Goal: Complete application form: Complete application form

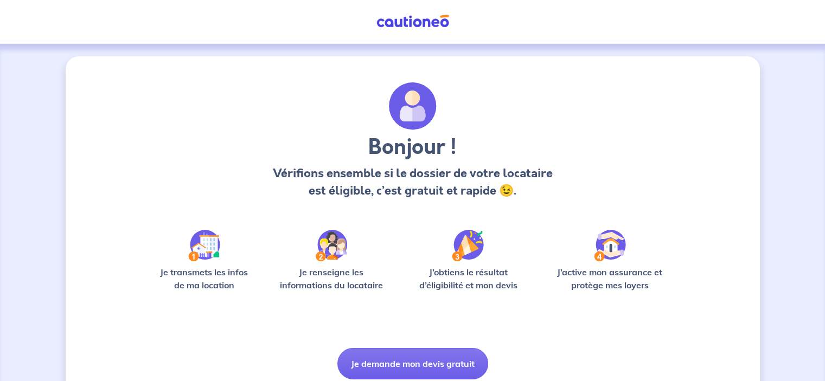
scroll to position [41, 0]
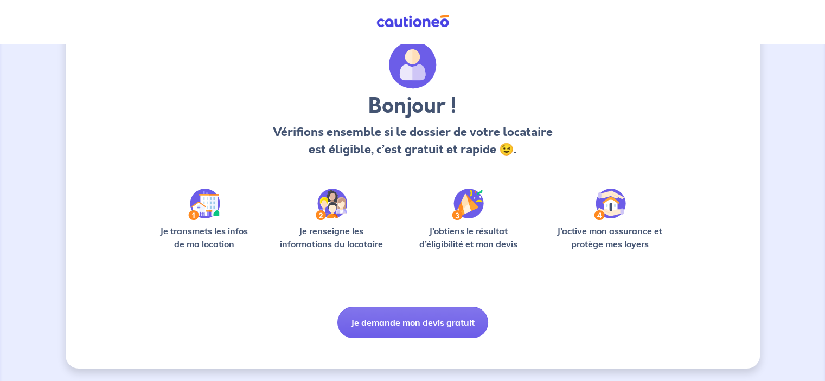
click at [204, 213] on img at bounding box center [204, 204] width 32 height 31
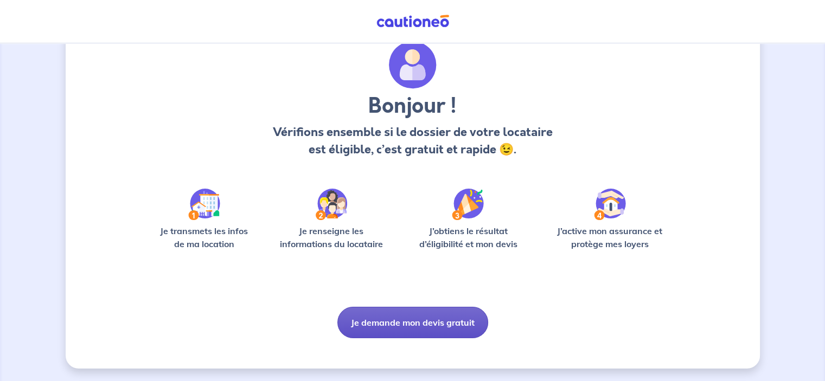
click at [384, 323] on button "Je demande mon devis gratuit" at bounding box center [412, 322] width 151 height 31
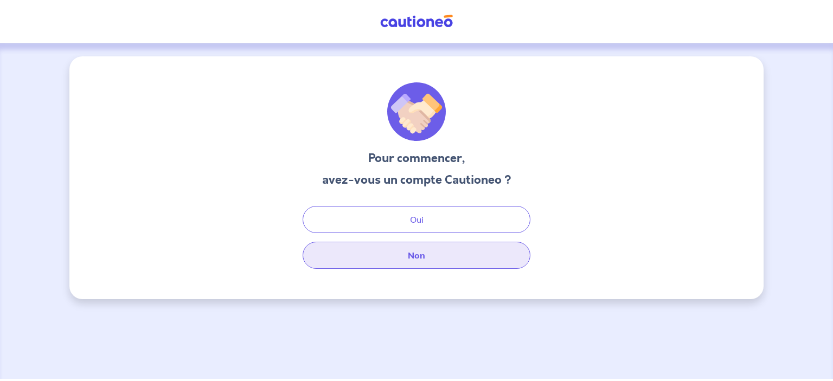
click at [407, 256] on button "Non" at bounding box center [417, 255] width 228 height 27
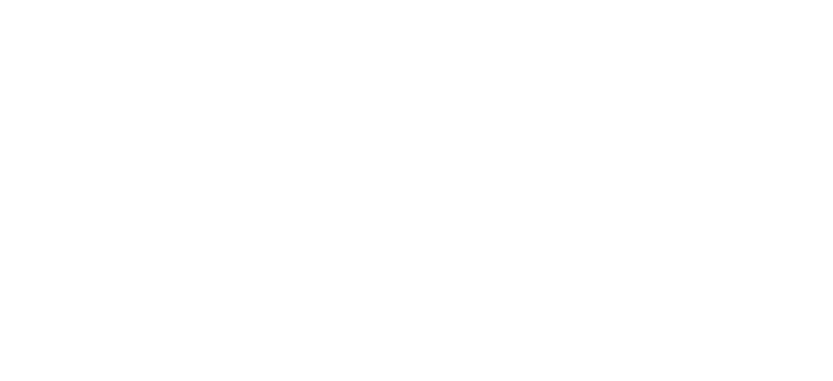
select select "FR"
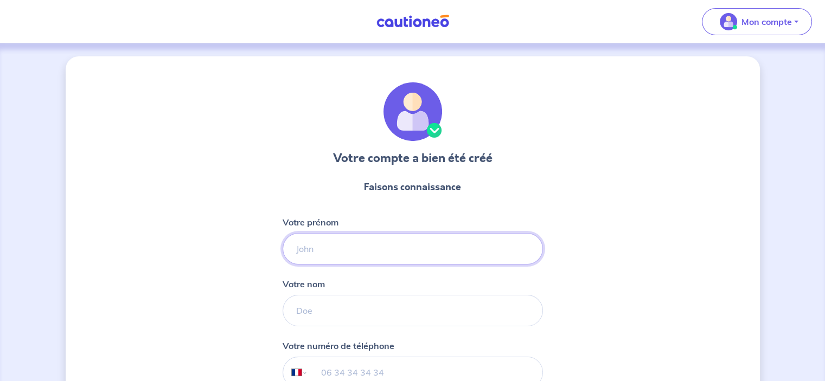
click at [406, 249] on input "Votre prénom" at bounding box center [412, 248] width 260 height 31
type input "viala"
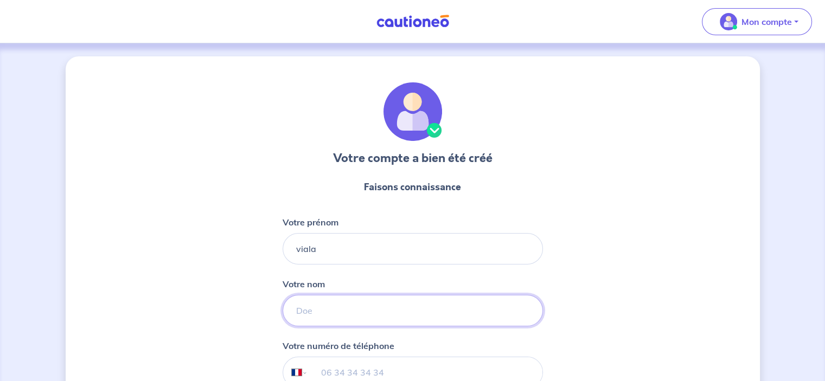
type input "Clarisse"
type input "06 68 82 85 23"
drag, startPoint x: 342, startPoint y: 250, endPoint x: 295, endPoint y: 243, distance: 47.2
click at [283, 248] on input "viala" at bounding box center [412, 248] width 260 height 31
type input "CLARISSE"
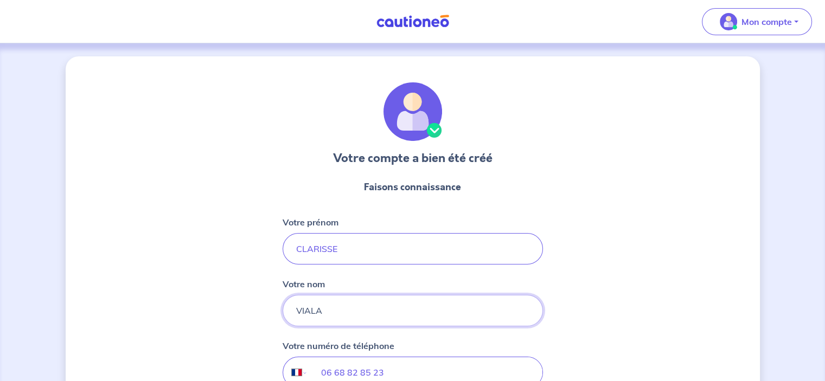
type input "VIALA"
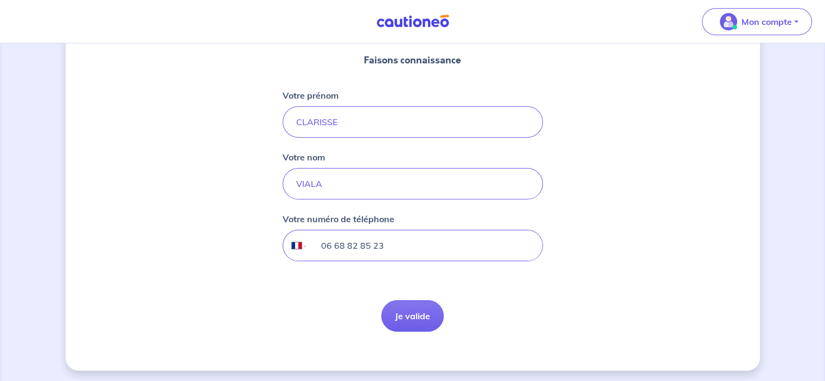
scroll to position [128, 0]
click at [403, 318] on button "Je valide" at bounding box center [412, 314] width 62 height 31
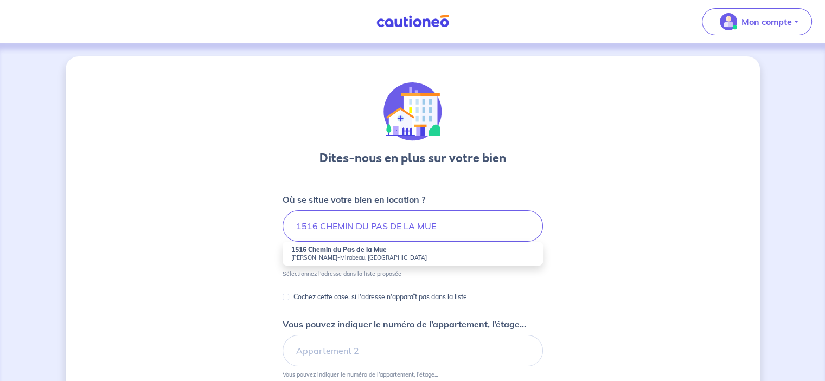
click at [361, 254] on small "[PERSON_NAME]-Mirabeau, [GEOGRAPHIC_DATA]" at bounding box center [412, 258] width 243 height 8
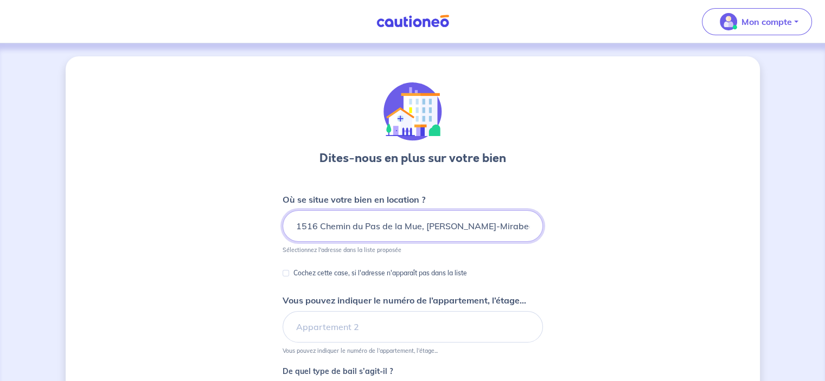
click at [513, 227] on input "1516 Chemin du Pas de la Mue, [PERSON_NAME]-Mirabeau, [GEOGRAPHIC_DATA]" at bounding box center [412, 225] width 260 height 31
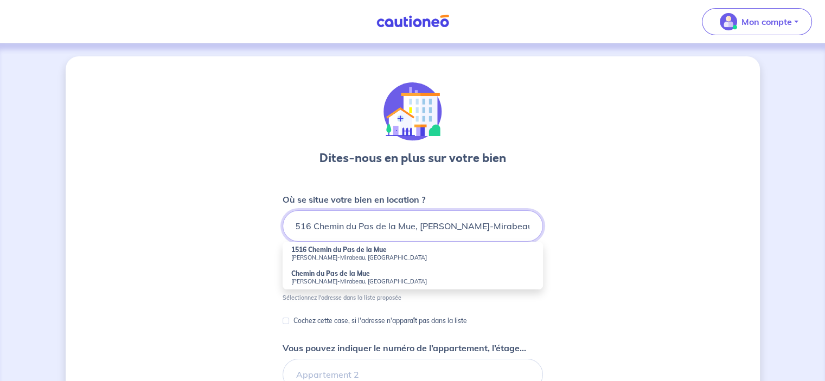
scroll to position [0, 12]
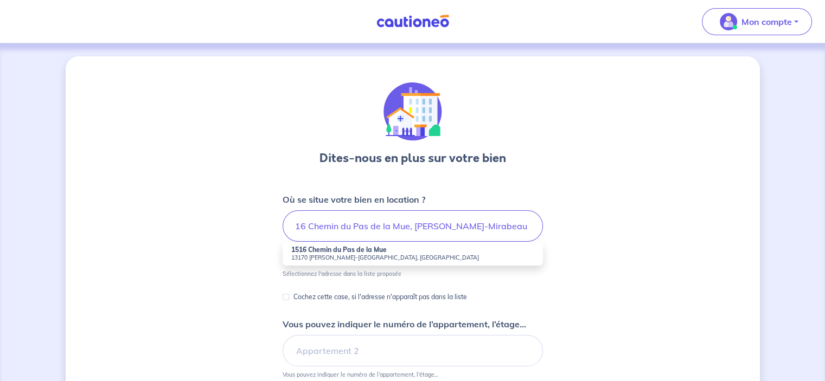
click at [368, 255] on small "13170 [PERSON_NAME]-[GEOGRAPHIC_DATA], [GEOGRAPHIC_DATA]" at bounding box center [412, 258] width 243 height 8
type input "[STREET_ADDRESS][PERSON_NAME]"
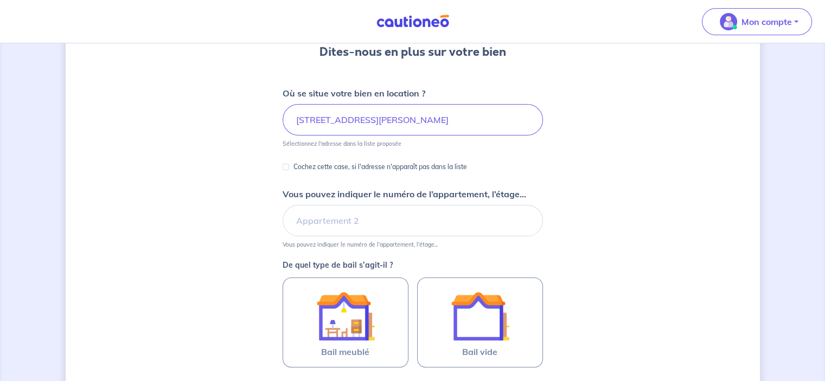
scroll to position [108, 0]
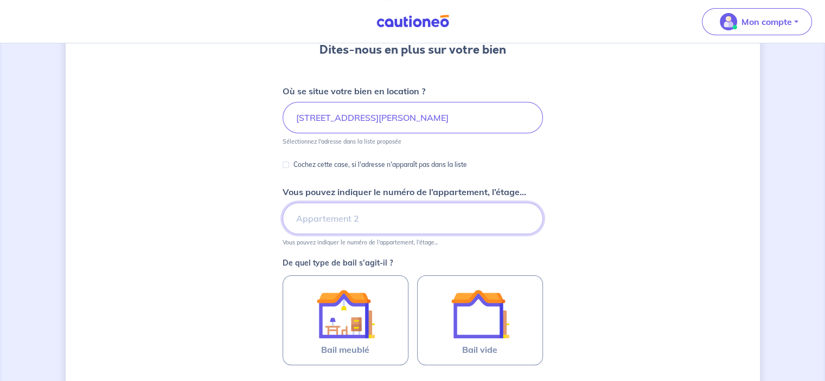
click at [390, 223] on input "Vous pouvez indiquer le numéro de l’appartement, l’étage..." at bounding box center [412, 218] width 260 height 31
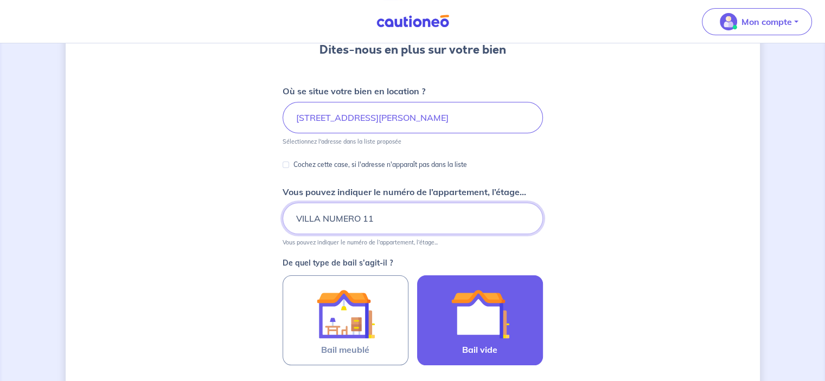
type input "VILLA NUMERO 11"
click at [458, 321] on img at bounding box center [480, 314] width 59 height 59
click at [0, 0] on input "Bail vide" at bounding box center [0, 0] width 0 height 0
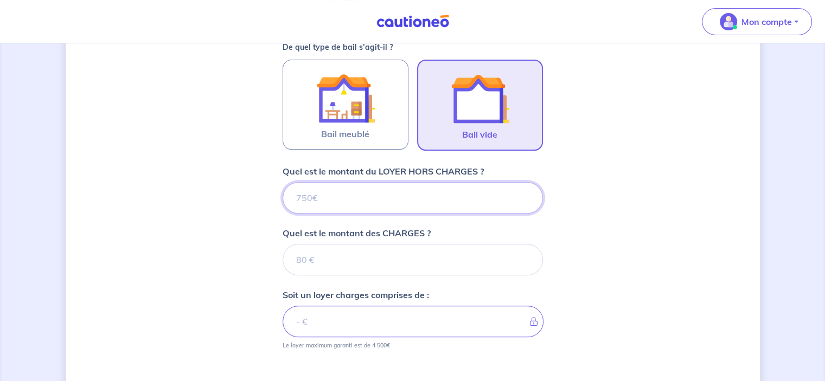
scroll to position [301, 0]
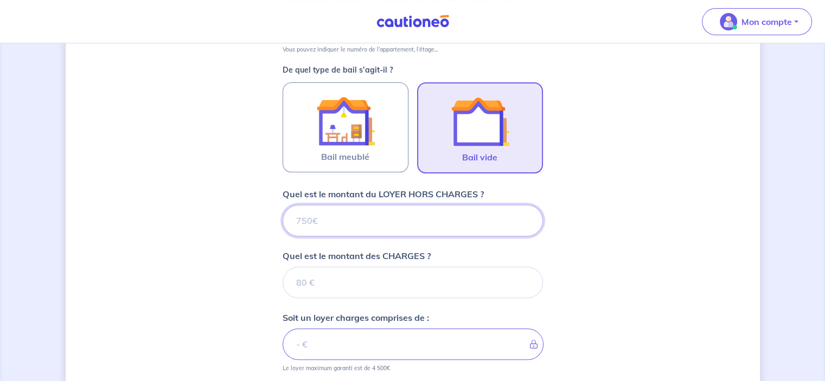
click at [312, 214] on input "Quel est le montant du LOYER HORS CHARGES ?" at bounding box center [412, 220] width 260 height 31
type input "10"
type input "109"
type input "1096"
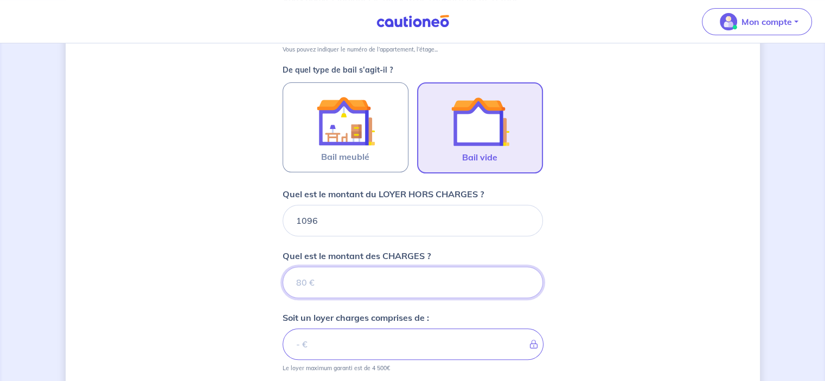
click at [311, 276] on input "Quel est le montant des CHARGES ?" at bounding box center [412, 282] width 260 height 31
type input "57"
type input "1153"
type input "57"
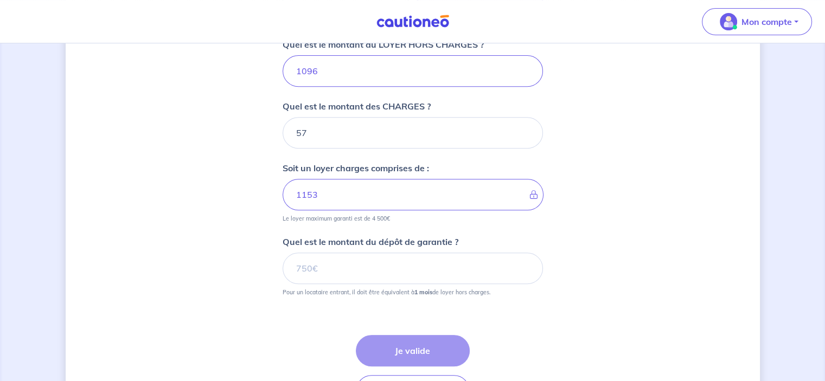
scroll to position [464, 0]
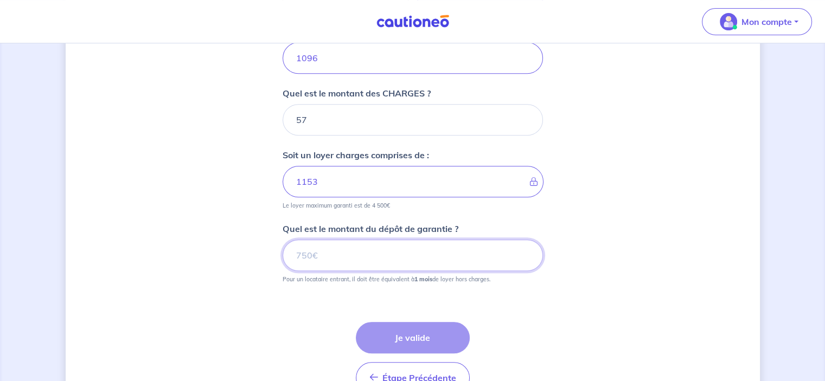
click at [329, 253] on input "Quel est le montant du dépôt de garantie ?" at bounding box center [412, 255] width 260 height 31
click at [299, 251] on input "Quel est le montant du dépôt de garantie ?" at bounding box center [412, 255] width 260 height 31
type input "1096"
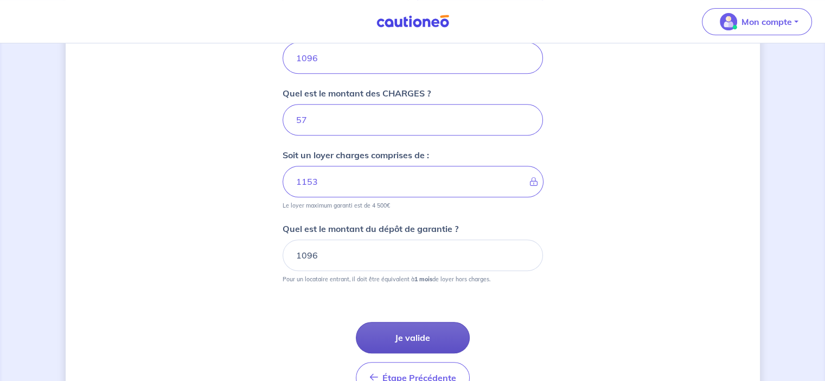
click at [416, 330] on button "Je valide" at bounding box center [413, 337] width 114 height 31
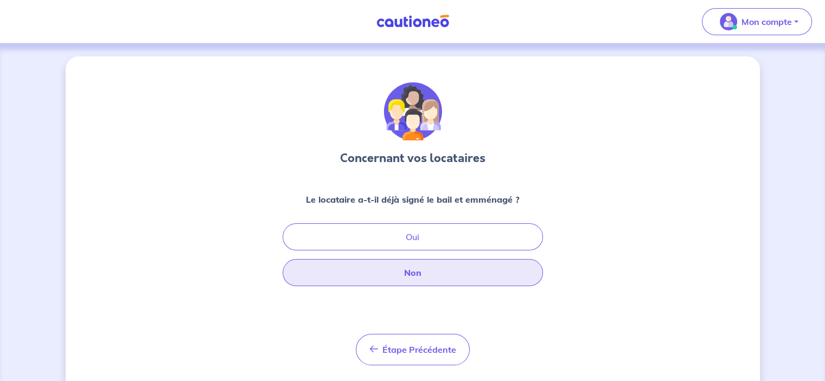
click at [415, 273] on button "Non" at bounding box center [412, 272] width 260 height 27
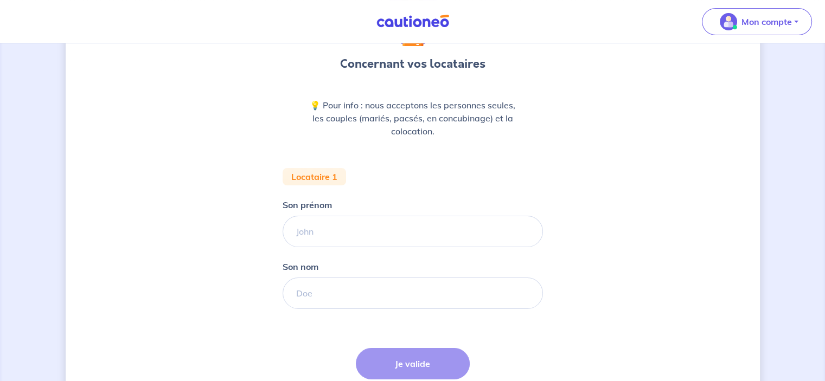
scroll to position [108, 0]
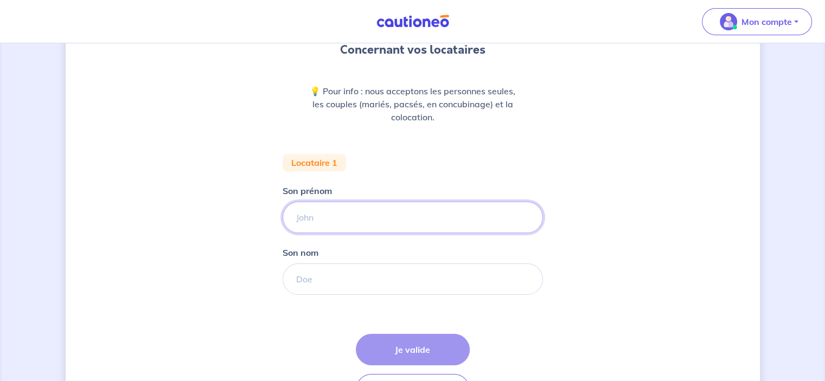
click at [309, 216] on input "Son prénom" at bounding box center [412, 217] width 260 height 31
type input "[PERSON_NAME]"
click at [362, 282] on input "Son nom" at bounding box center [412, 278] width 260 height 31
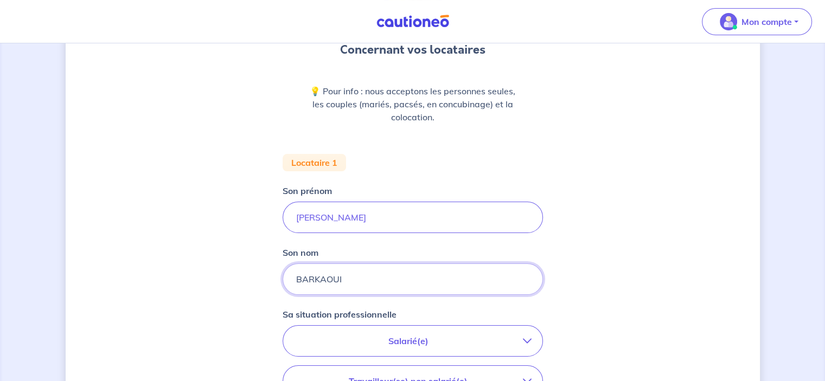
type input "BARKAOUI"
click at [348, 341] on p "Salarié(e)" at bounding box center [408, 341] width 229 height 13
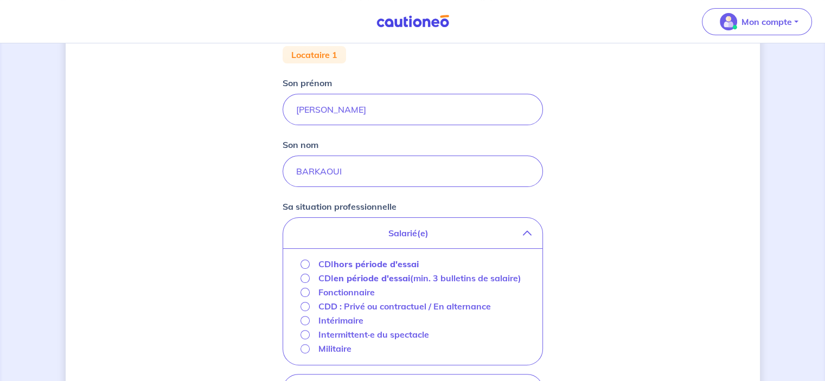
scroll to position [217, 0]
click at [305, 264] on input "CDI hors période d'essai" at bounding box center [304, 263] width 9 height 9
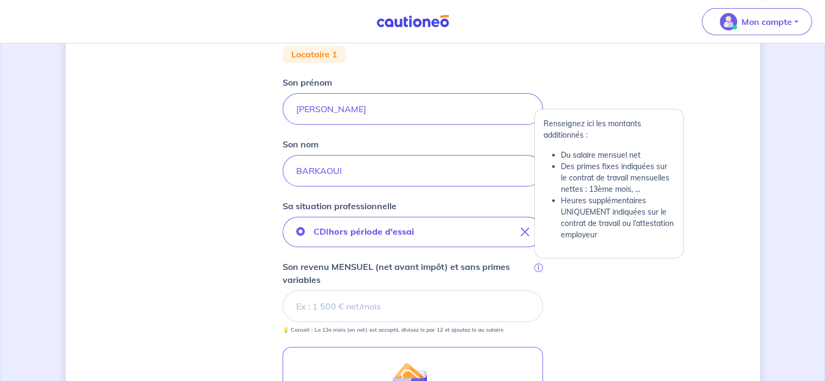
click at [534, 267] on span "i" at bounding box center [538, 267] width 9 height 9
click at [534, 291] on input "Son revenu MENSUEL (net avant impôt) et sans primes variables i" at bounding box center [412, 306] width 260 height 31
click at [538, 268] on span "i" at bounding box center [538, 267] width 9 height 9
click at [538, 291] on input "Son revenu MENSUEL (net avant impôt) et sans primes variables i" at bounding box center [412, 306] width 260 height 31
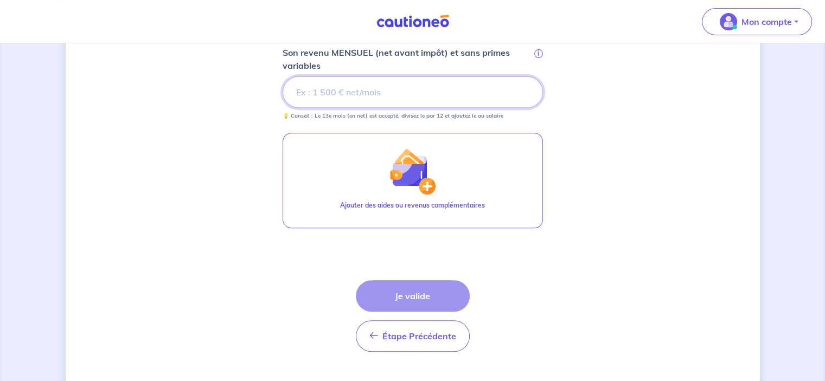
scroll to position [434, 0]
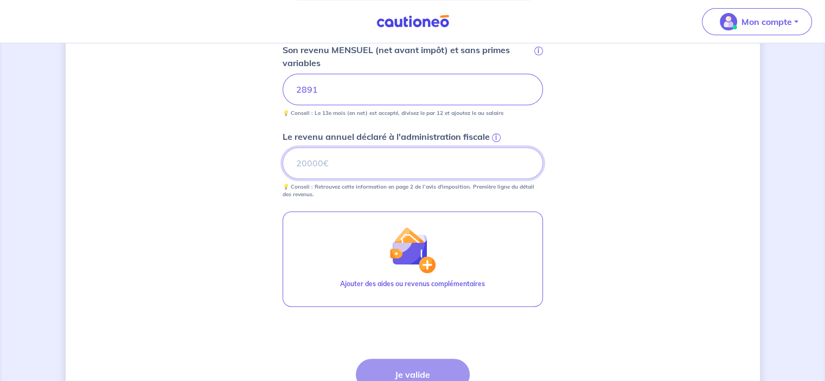
click at [349, 163] on input "Le revenu annuel déclaré à l'administration fiscale i" at bounding box center [412, 162] width 260 height 31
click at [492, 135] on span "i" at bounding box center [496, 137] width 9 height 9
click at [492, 147] on input "Le revenu annuel déclaré à l'administration fiscale i" at bounding box center [412, 162] width 260 height 31
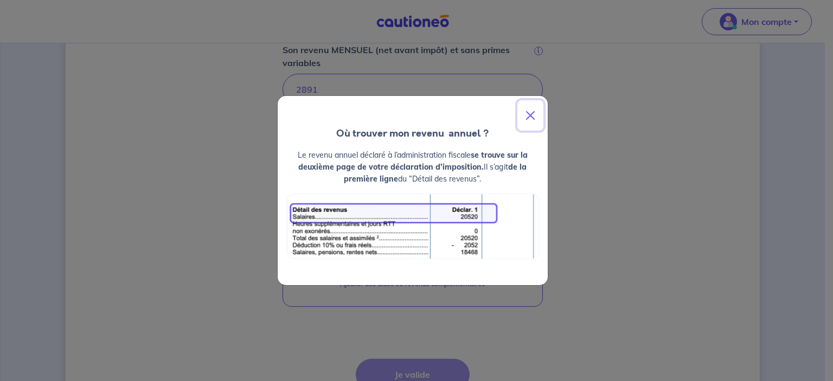
click at [529, 112] on button "Close" at bounding box center [530, 115] width 26 height 30
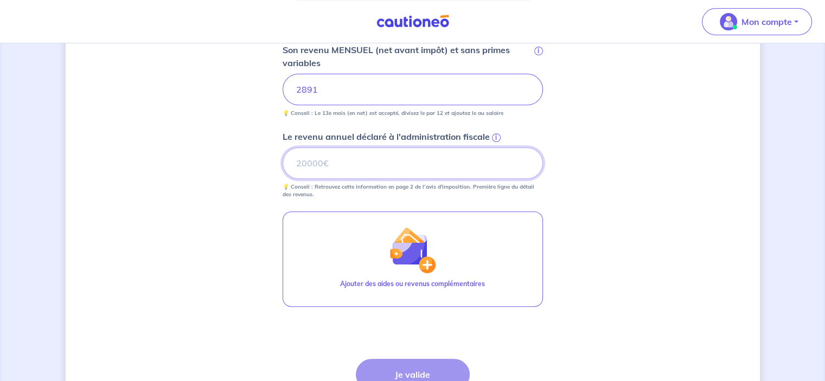
click at [325, 159] on input "Le revenu annuel déclaré à l'administration fiscale i" at bounding box center [412, 162] width 260 height 31
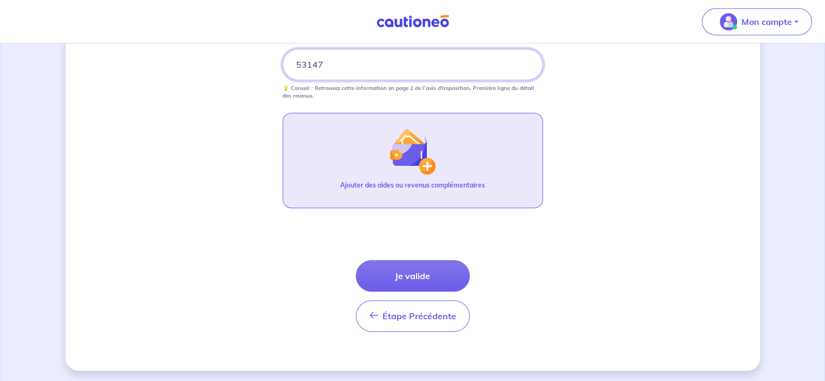
scroll to position [533, 0]
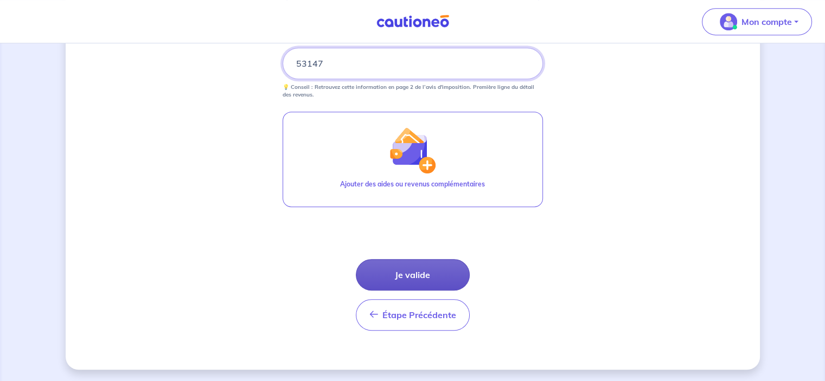
type input "53147"
click at [397, 275] on button "Je valide" at bounding box center [413, 274] width 114 height 31
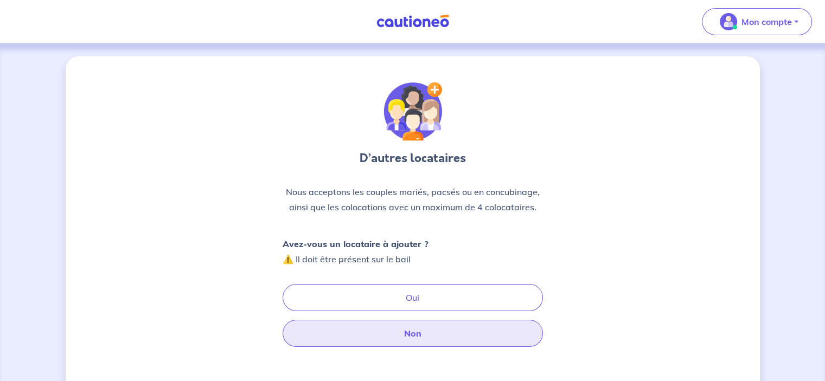
click at [414, 336] on button "Non" at bounding box center [412, 333] width 260 height 27
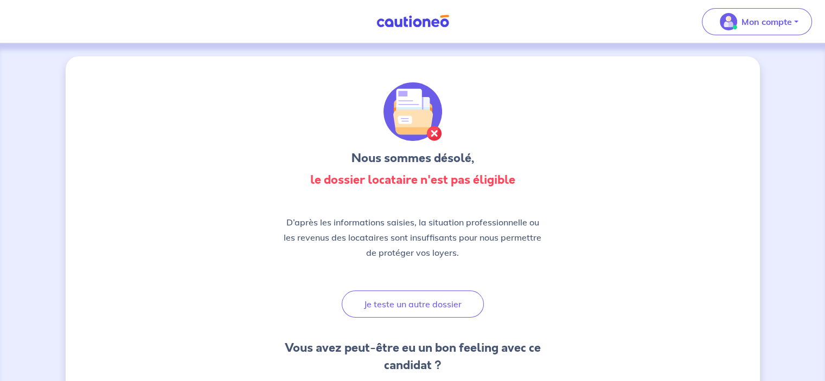
scroll to position [163, 0]
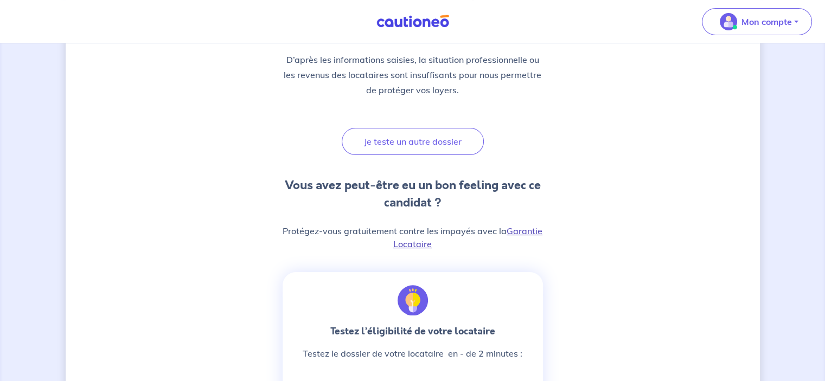
click at [518, 229] on link "Garantie Locataire" at bounding box center [467, 238] width 149 height 24
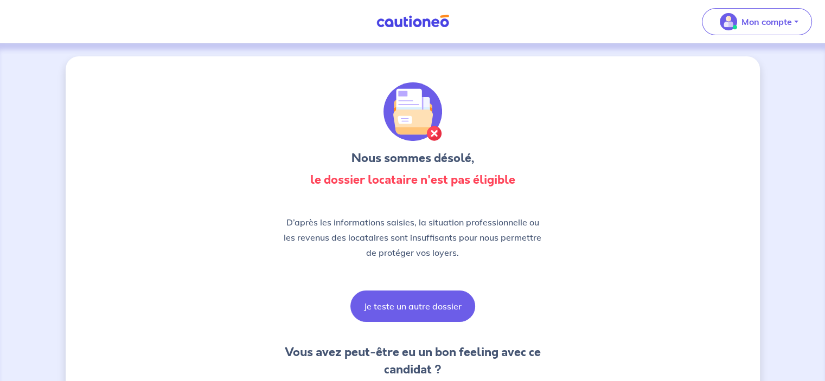
click at [380, 307] on button "Je teste un autre dossier" at bounding box center [412, 306] width 125 height 31
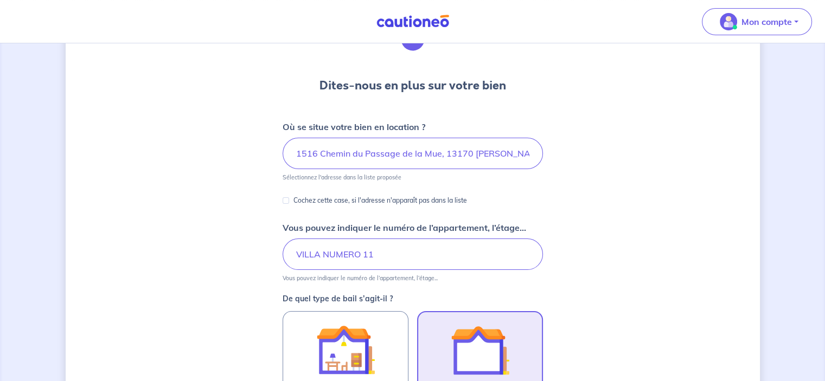
scroll to position [213, 0]
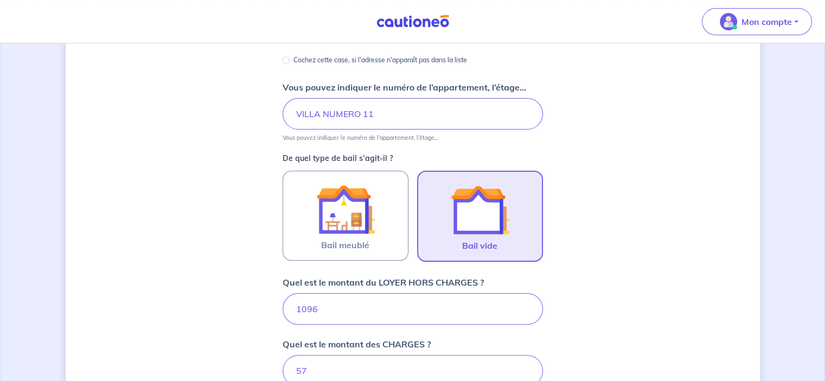
click at [488, 236] on img at bounding box center [480, 210] width 59 height 59
click at [0, 0] on input "Bail vide" at bounding box center [0, 0] width 0 height 0
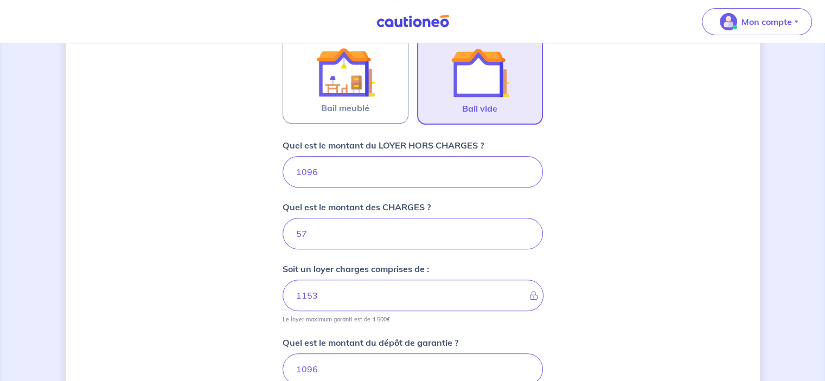
scroll to position [376, 0]
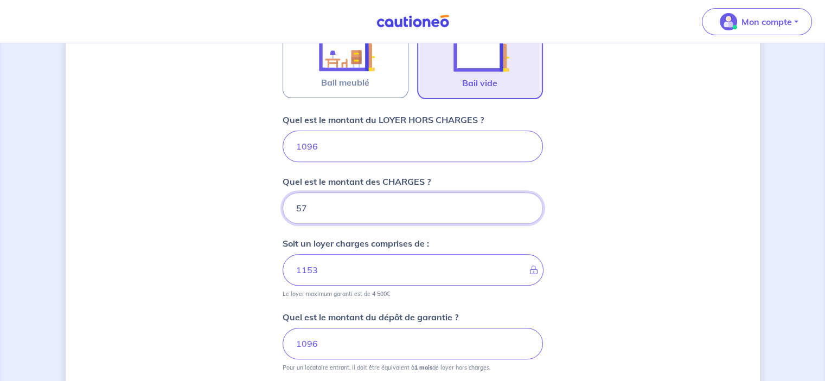
click at [300, 204] on input "57" at bounding box center [412, 207] width 260 height 31
type input "47"
type input "1143"
type input "47"
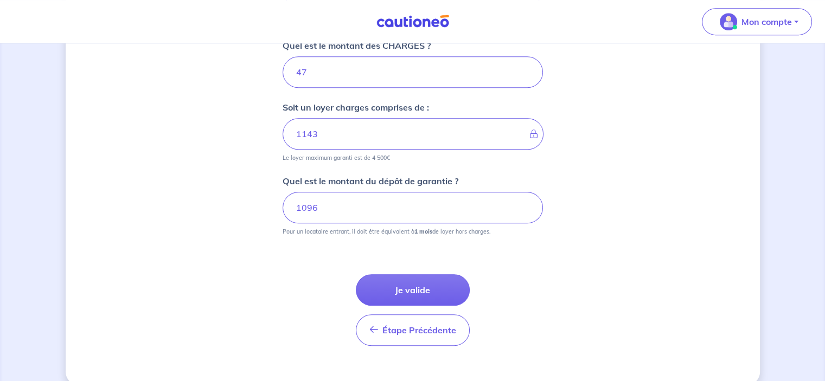
scroll to position [526, 0]
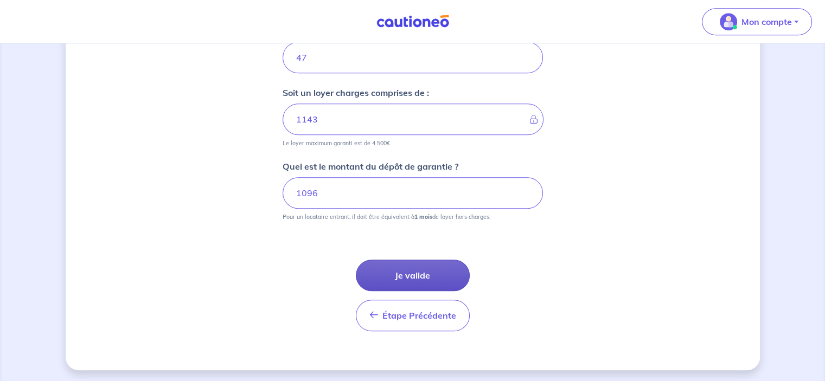
click at [392, 271] on button "Je valide" at bounding box center [413, 275] width 114 height 31
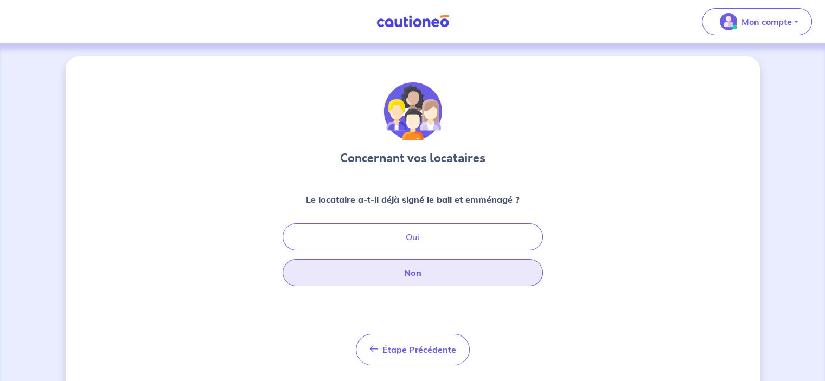
click at [412, 276] on button "Non" at bounding box center [412, 272] width 260 height 27
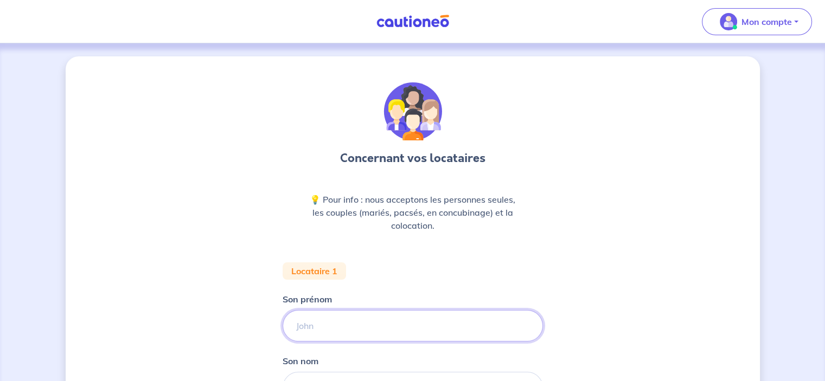
click at [318, 323] on input "Son prénom" at bounding box center [412, 325] width 260 height 31
type input "[PERSON_NAME]"
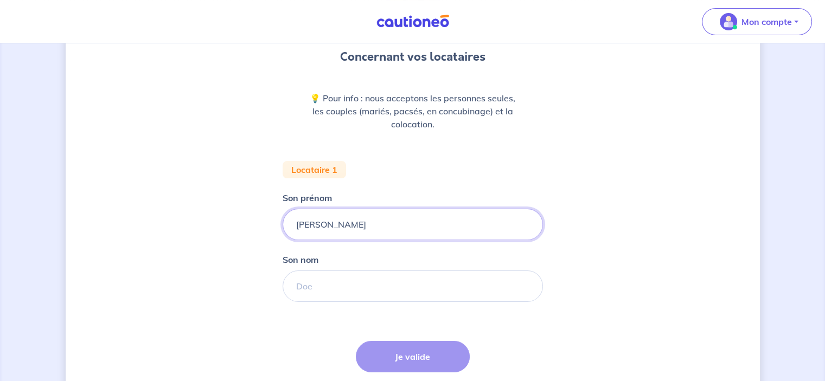
scroll to position [108, 0]
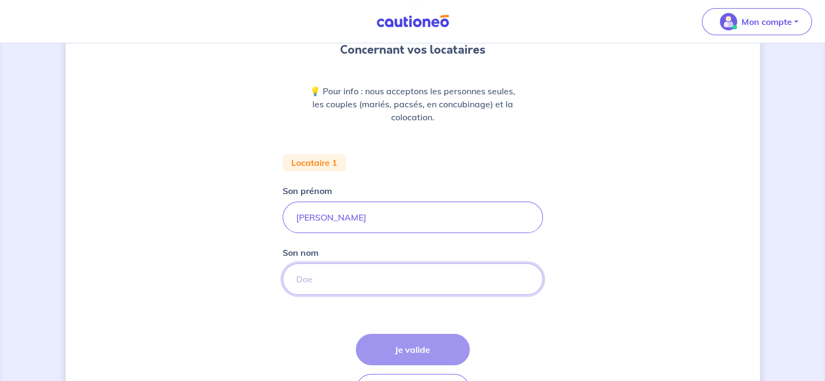
click at [337, 280] on input "Son nom" at bounding box center [412, 278] width 260 height 31
type input "BARKAOUI"
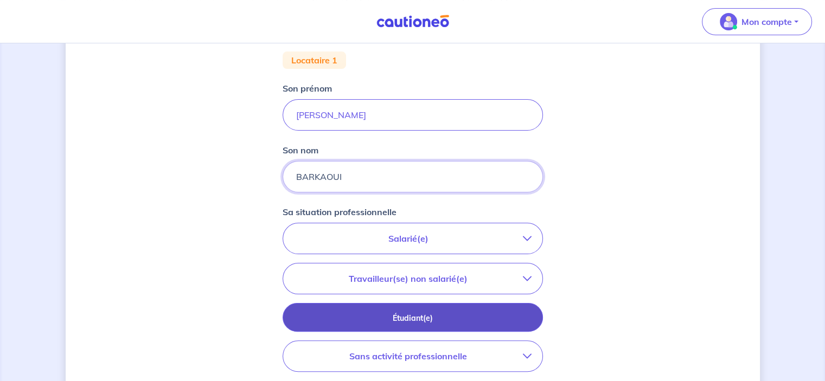
scroll to position [217, 0]
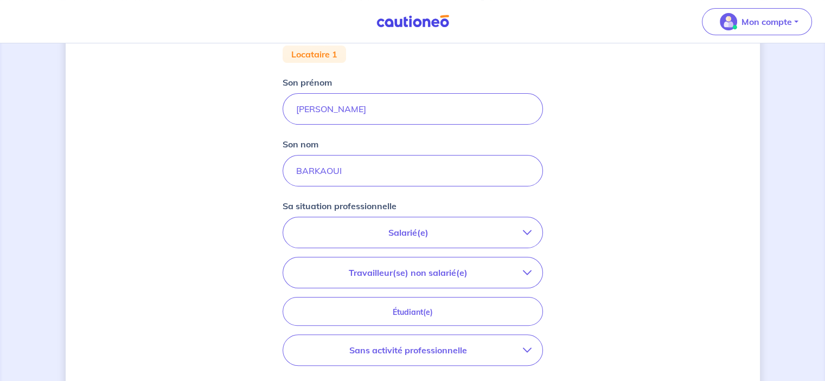
click at [395, 229] on p "Salarié(e)" at bounding box center [408, 232] width 229 height 13
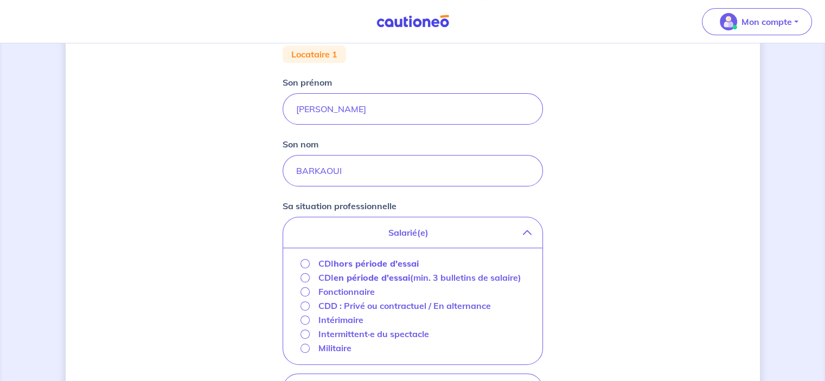
click at [384, 263] on strong "hors période d'essai" at bounding box center [375, 263] width 85 height 11
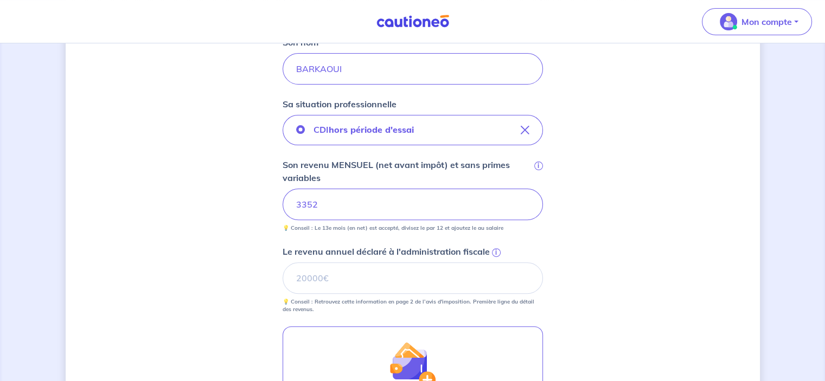
scroll to position [325, 0]
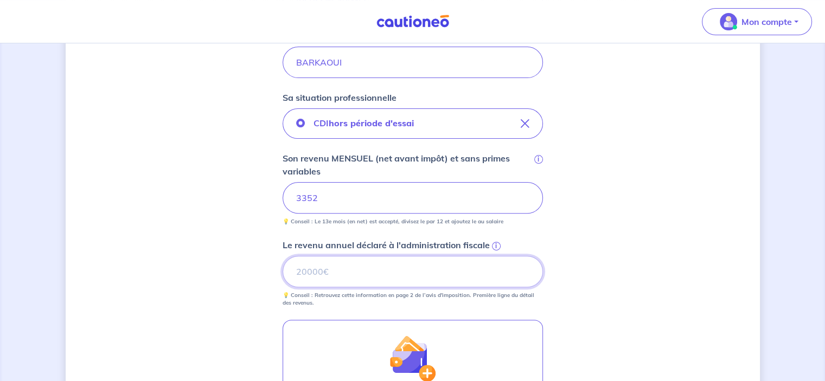
click at [316, 271] on input "Le revenu annuel déclaré à l'administration fiscale i" at bounding box center [412, 271] width 260 height 31
type input "53147"
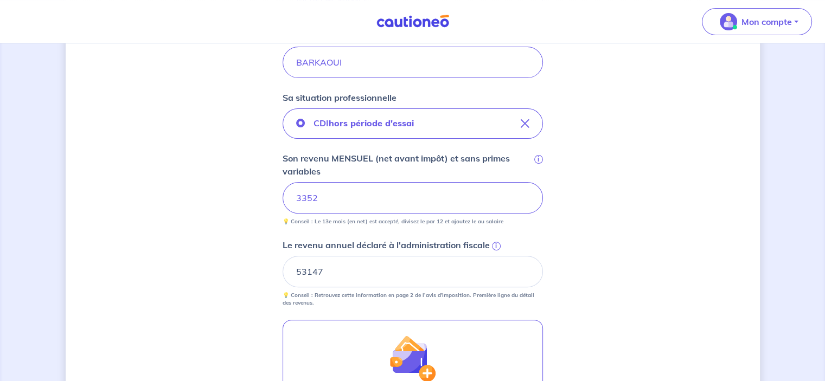
click at [497, 245] on span "i" at bounding box center [496, 246] width 9 height 9
click at [497, 256] on input "53147" at bounding box center [412, 271] width 260 height 31
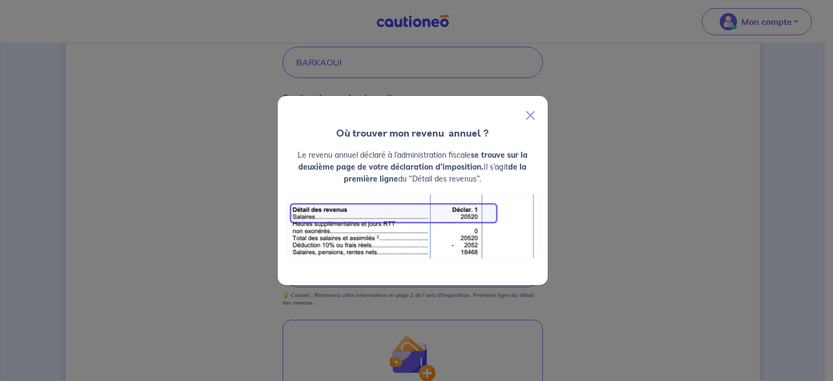
click at [438, 306] on div "Où trouver mon revenu  annuel ? Le revenu annuel déclaré à l’administration fis…" at bounding box center [416, 190] width 833 height 381
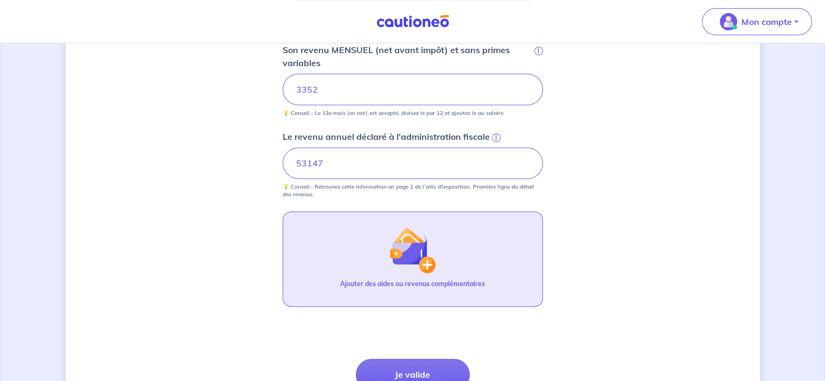
scroll to position [488, 0]
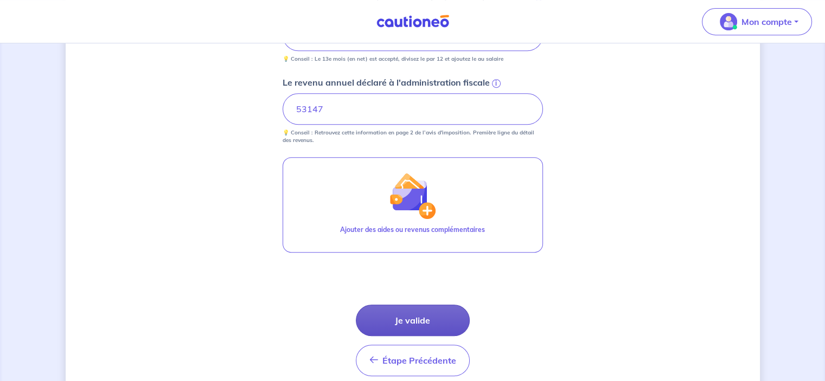
click at [412, 325] on button "Je valide" at bounding box center [413, 320] width 114 height 31
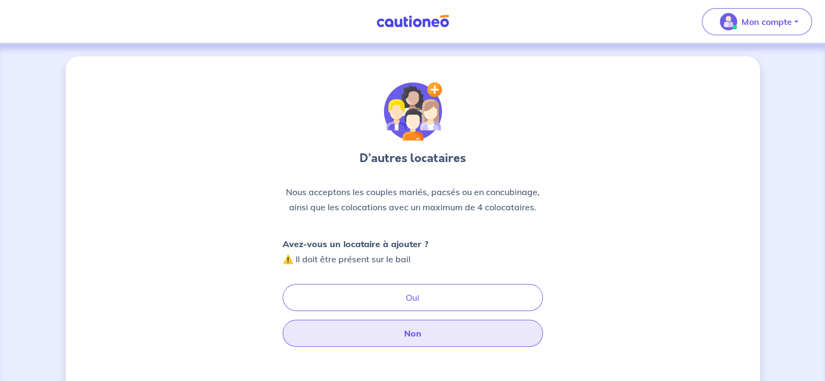
click at [410, 333] on button "Non" at bounding box center [412, 333] width 260 height 27
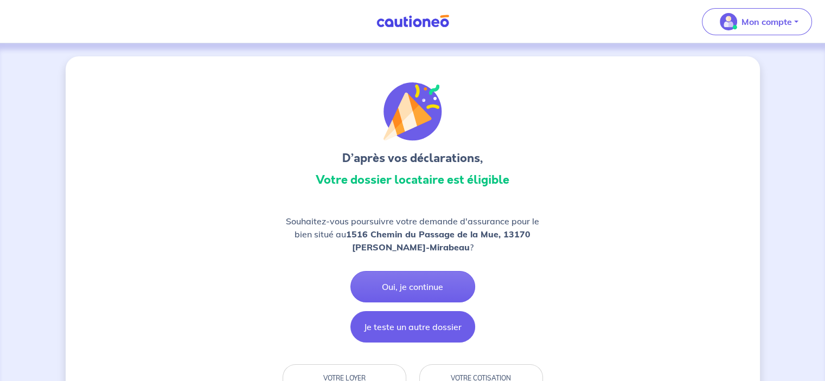
click at [405, 327] on button "Je teste un autre dossier" at bounding box center [412, 326] width 125 height 31
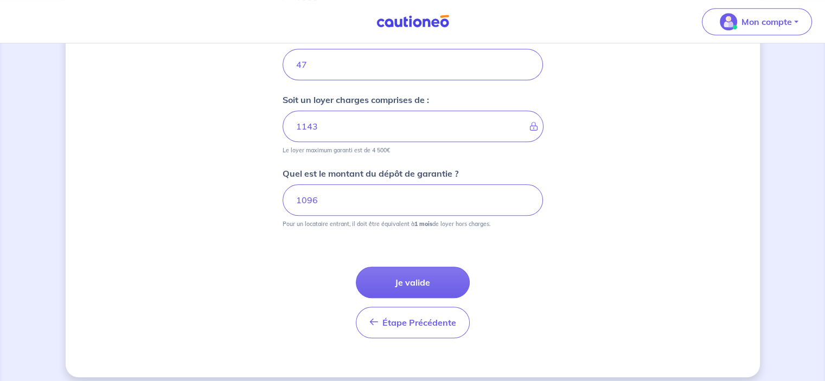
scroll to position [526, 0]
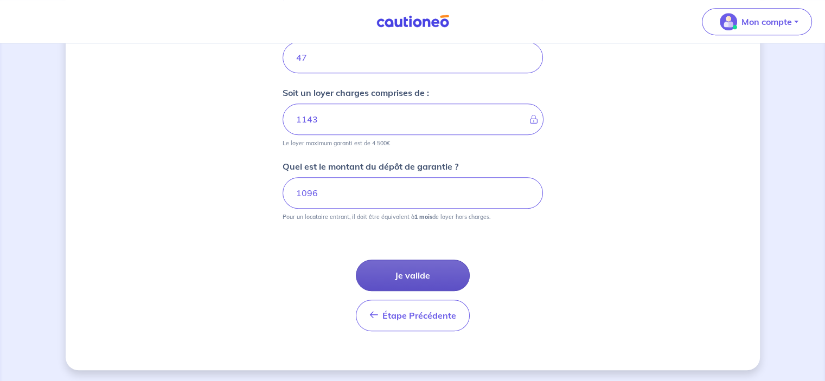
click at [396, 277] on button "Je valide" at bounding box center [413, 275] width 114 height 31
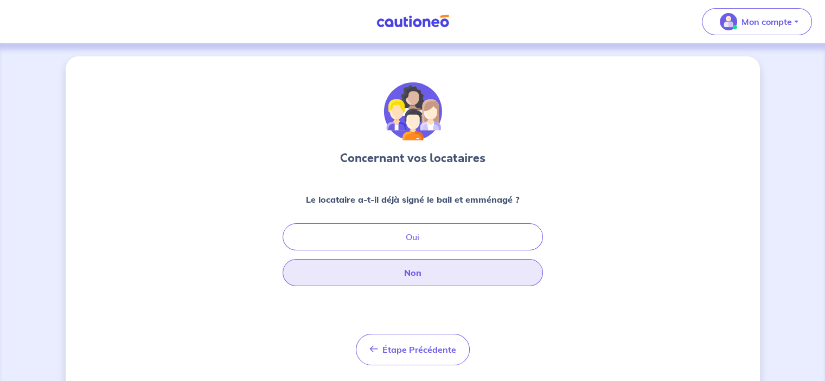
click at [381, 275] on button "Non" at bounding box center [412, 272] width 260 height 27
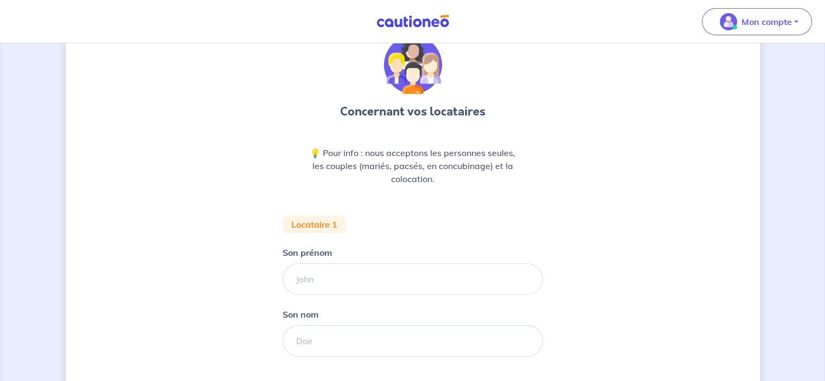
scroll to position [108, 0]
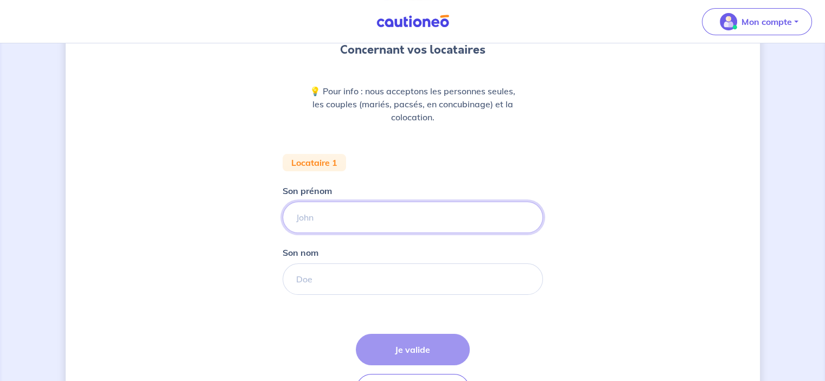
click at [329, 219] on input "Son prénom" at bounding box center [412, 217] width 260 height 31
type input "[PERSON_NAME]"
click at [339, 286] on input "Son nom" at bounding box center [412, 278] width 260 height 31
type input "BARKAOUI"
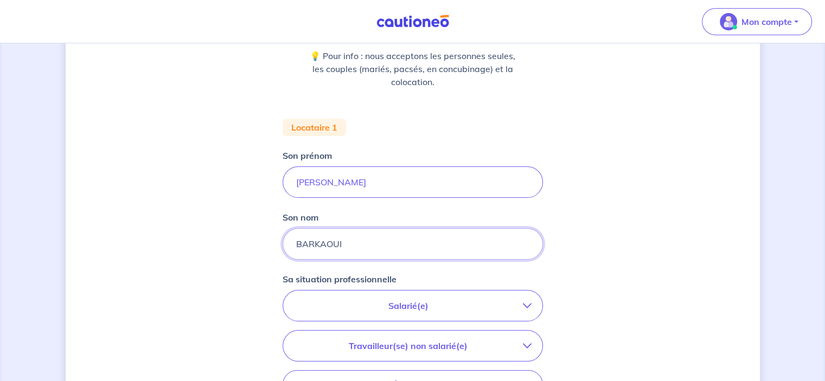
scroll to position [163, 0]
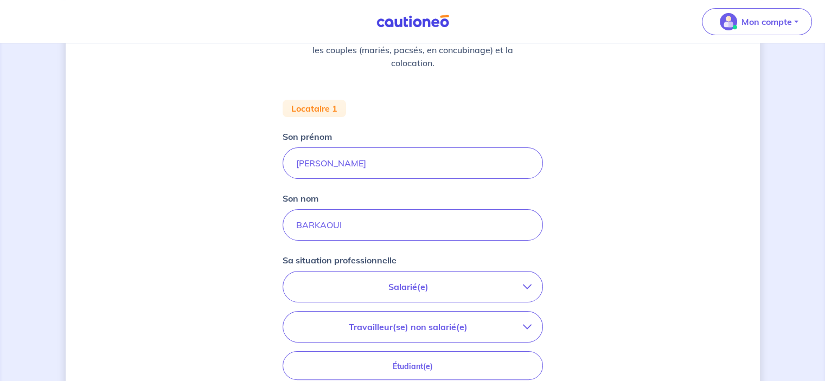
click at [369, 282] on p "Salarié(e)" at bounding box center [408, 286] width 229 height 13
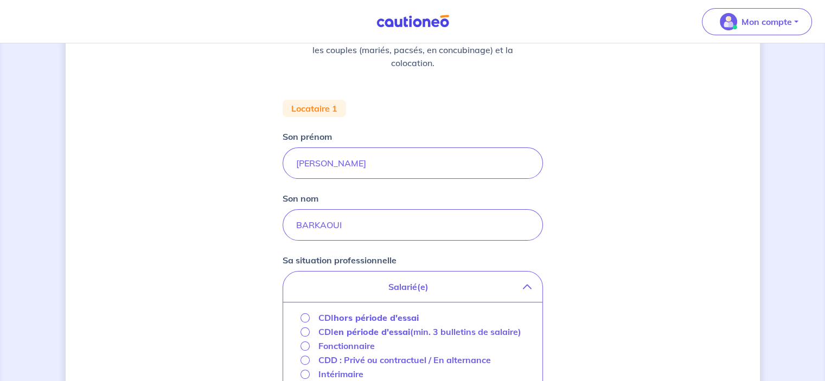
click at [357, 319] on strong "hors période d'essai" at bounding box center [375, 317] width 85 height 11
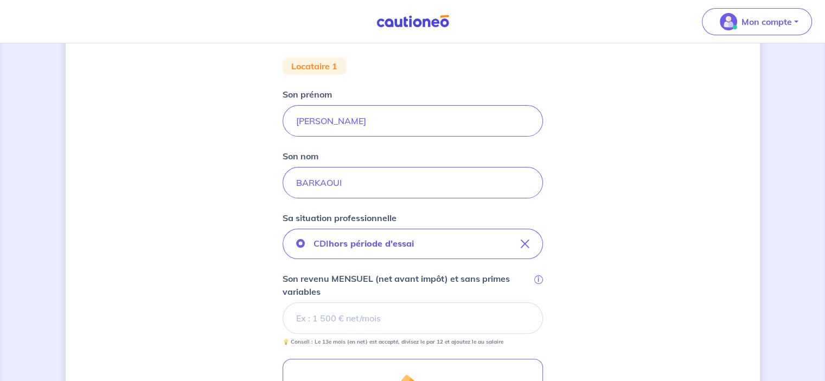
scroll to position [271, 0]
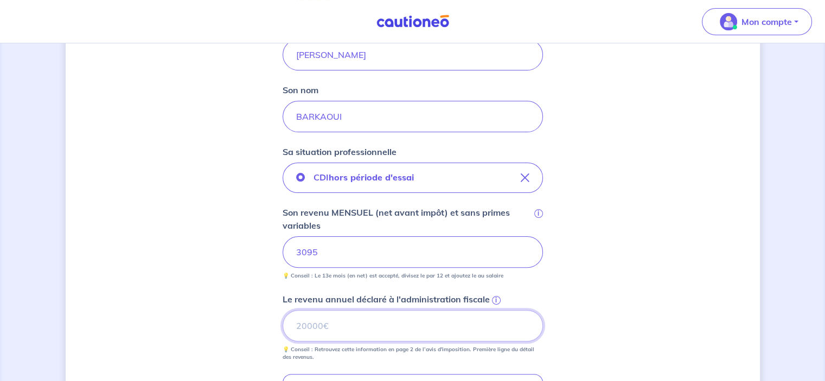
click at [316, 326] on input "Le revenu annuel déclaré à l'administration fiscale i" at bounding box center [412, 325] width 260 height 31
click at [371, 330] on input "Le revenu annuel déclaré à l'administration fiscale i" at bounding box center [412, 325] width 260 height 31
type input "53000"
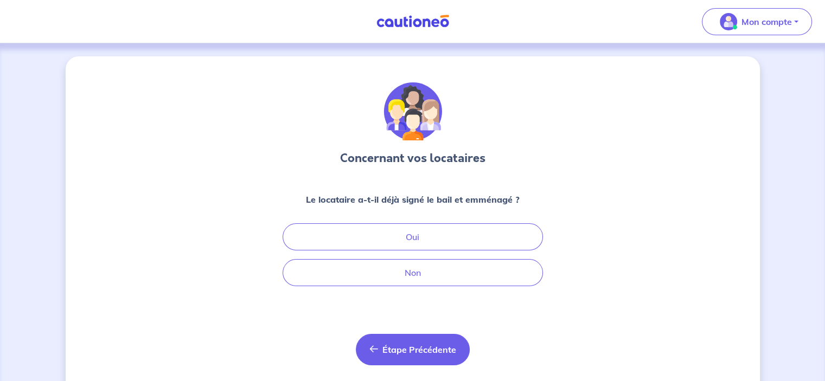
click at [392, 348] on span "Étape Précédente" at bounding box center [419, 349] width 74 height 11
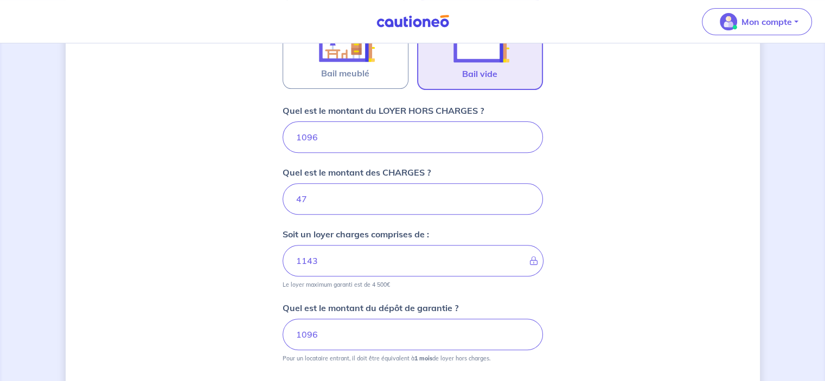
scroll to position [439, 0]
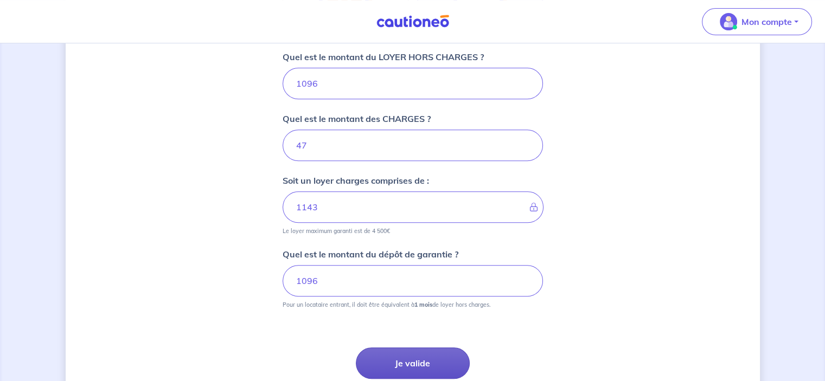
click at [409, 364] on button "Je valide" at bounding box center [413, 363] width 114 height 31
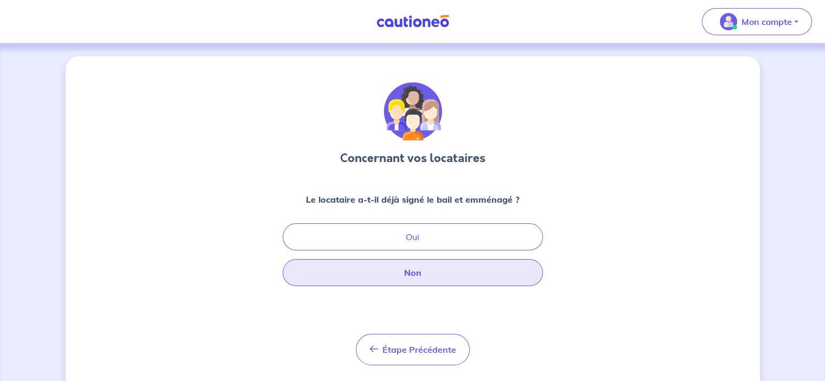
click at [407, 277] on button "Non" at bounding box center [412, 272] width 260 height 27
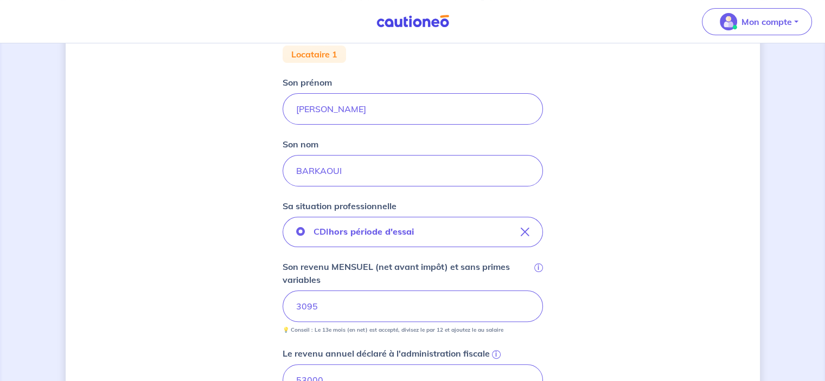
scroll to position [380, 0]
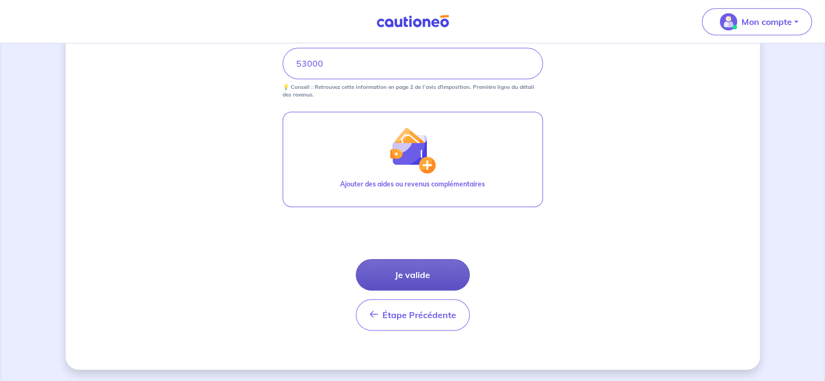
click at [406, 271] on button "Je valide" at bounding box center [413, 274] width 114 height 31
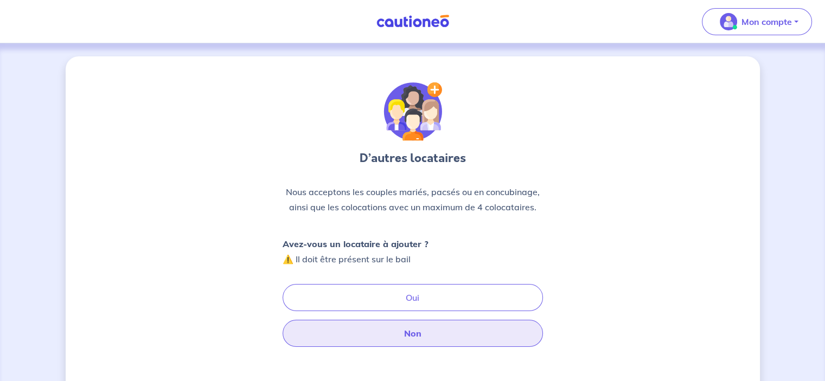
click at [414, 333] on button "Non" at bounding box center [412, 333] width 260 height 27
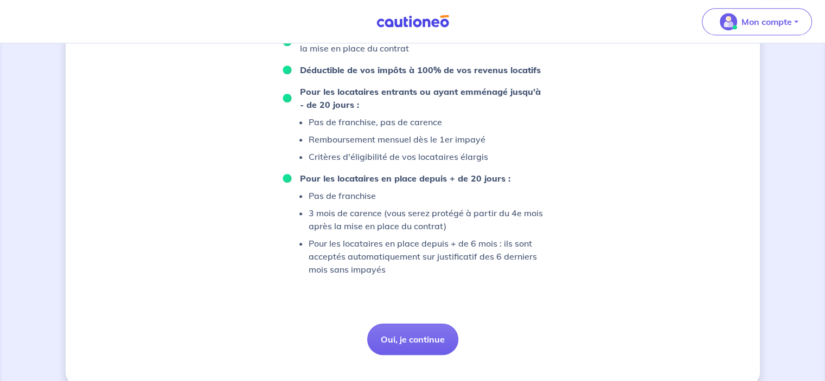
scroll to position [775, 0]
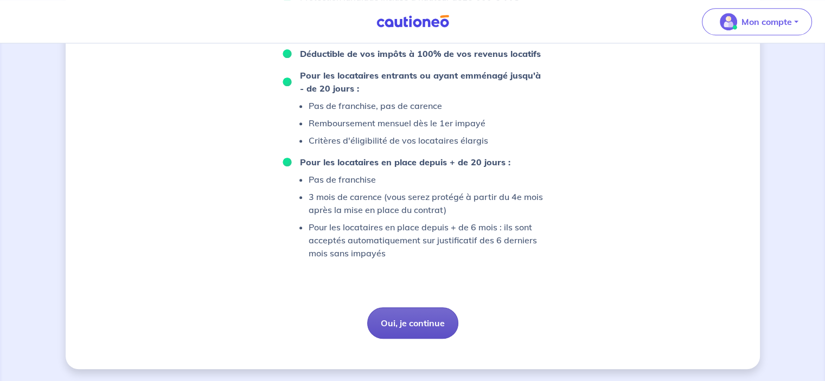
click at [409, 325] on button "Oui, je continue" at bounding box center [412, 322] width 91 height 31
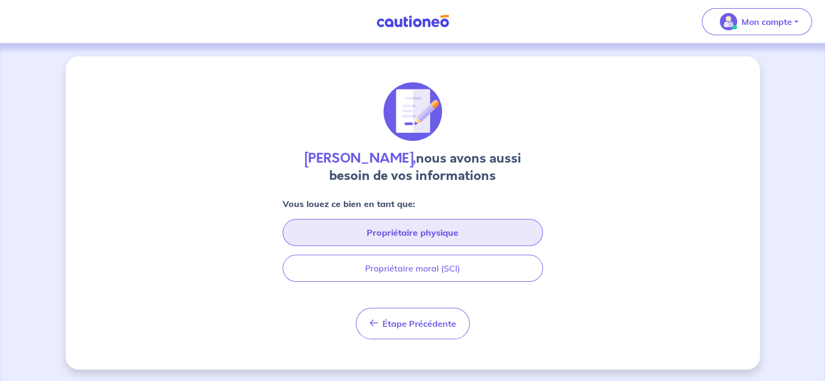
click at [365, 234] on button "Propriétaire physique" at bounding box center [412, 232] width 260 height 27
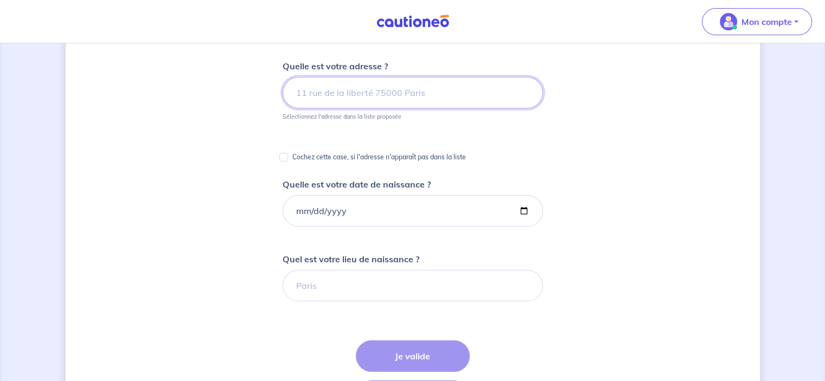
scroll to position [163, 0]
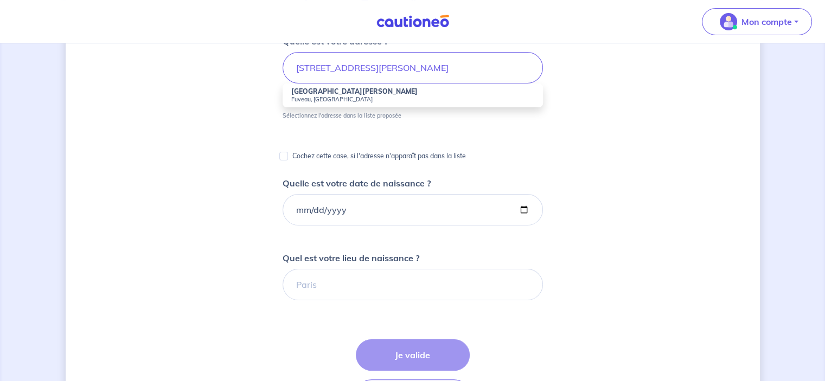
click at [320, 94] on strong "19 Avenue Célestin Barthélémy" at bounding box center [354, 91] width 126 height 8
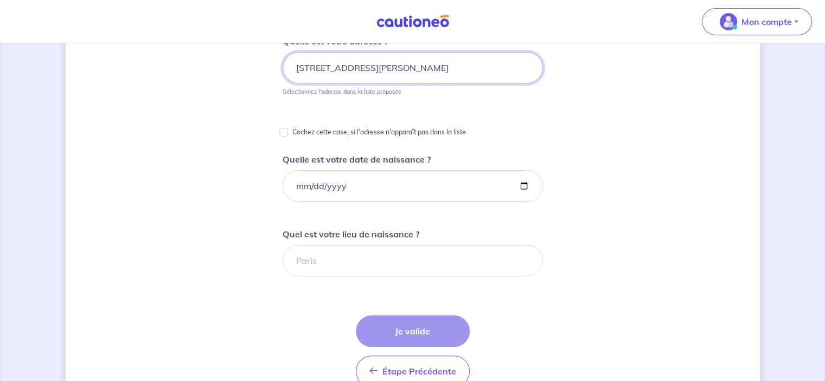
click at [425, 67] on input "19 Avenue Célestin Barthélémy, Fuveau, France" at bounding box center [412, 67] width 260 height 31
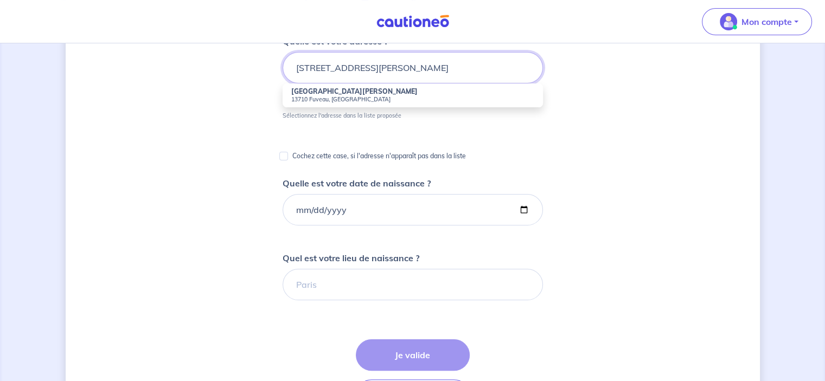
type input "19 Avenue Célestin Barthélémy, 13710 Fuveau, France"
click at [348, 99] on small "13710 Fuveau, France" at bounding box center [412, 99] width 243 height 8
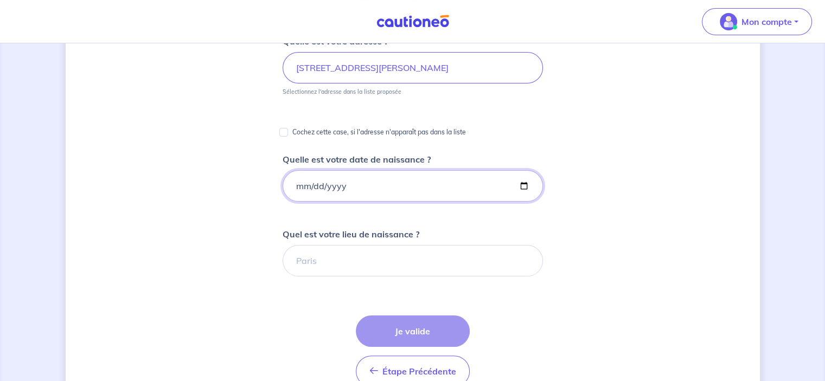
click at [309, 185] on input "Quelle est votre date de naissance ?" at bounding box center [412, 185] width 260 height 31
type input "1971-04-12"
click at [310, 270] on input "Quel est votre lieu de naissance ?" at bounding box center [412, 260] width 260 height 31
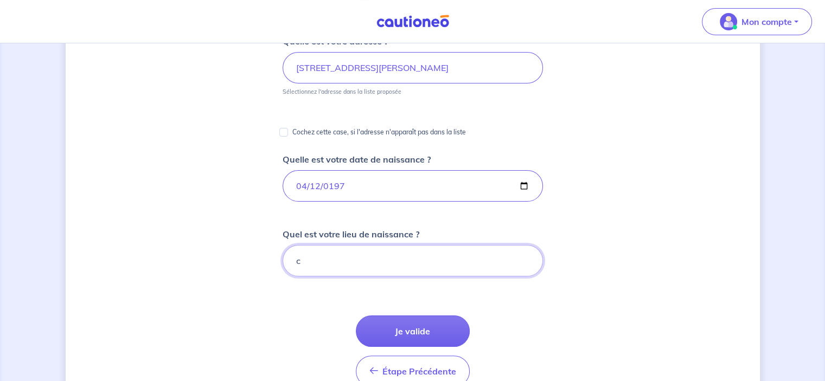
type input "c"
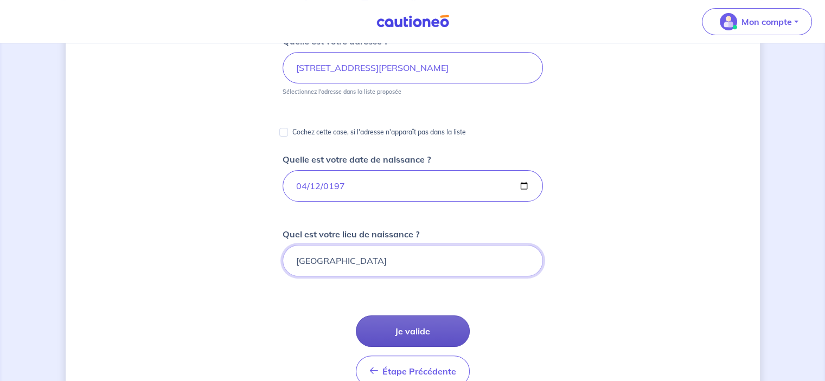
type input "CAEN"
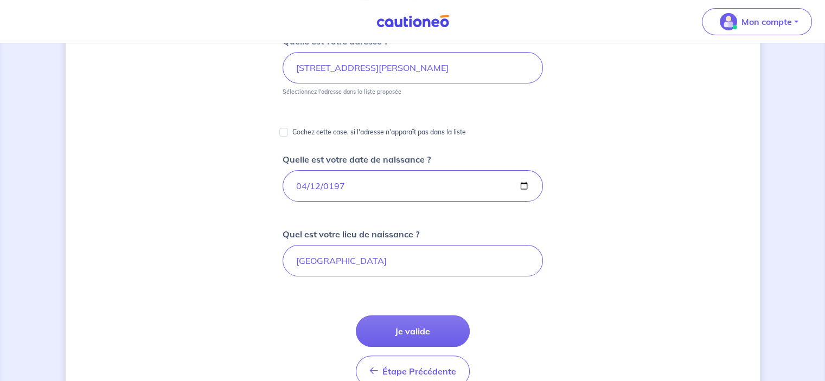
click at [420, 329] on button "Je valide" at bounding box center [413, 331] width 114 height 31
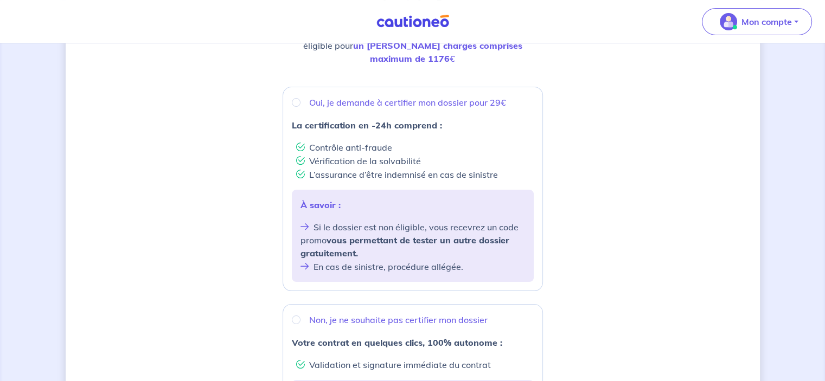
scroll to position [52, 0]
